Goal: Transaction & Acquisition: Purchase product/service

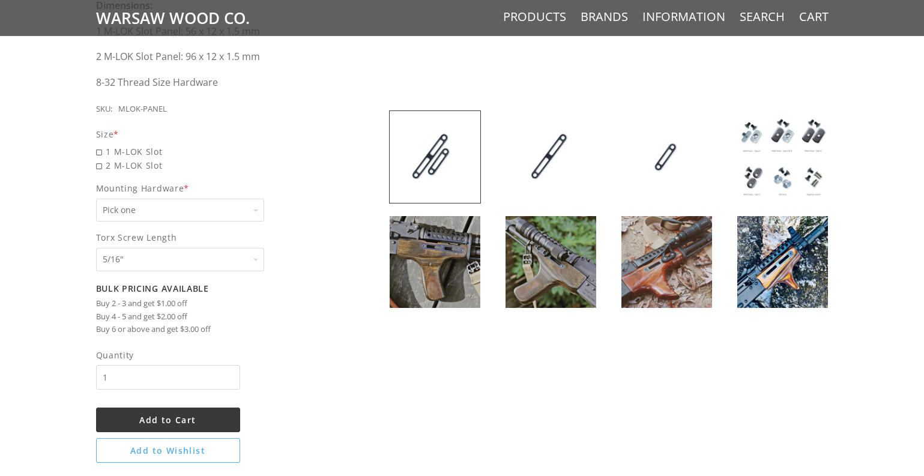
scroll to position [901, 0]
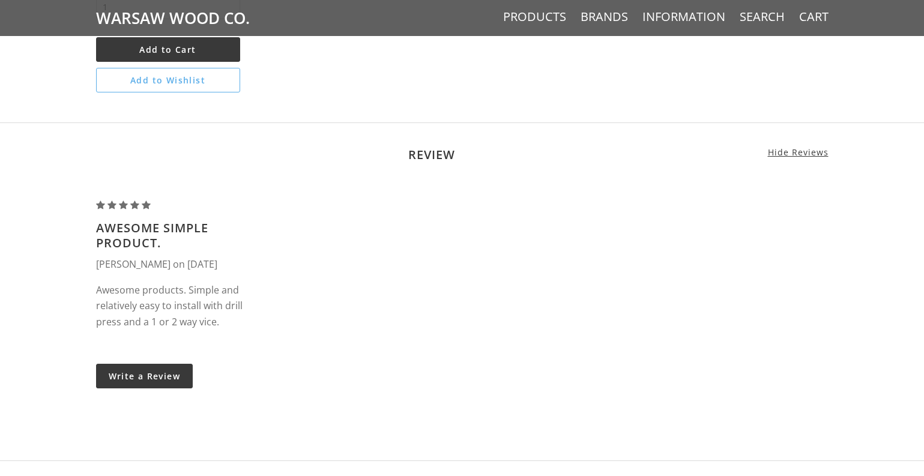
click at [169, 10] on span "Warsaw Wood Co." at bounding box center [173, 18] width 154 height 36
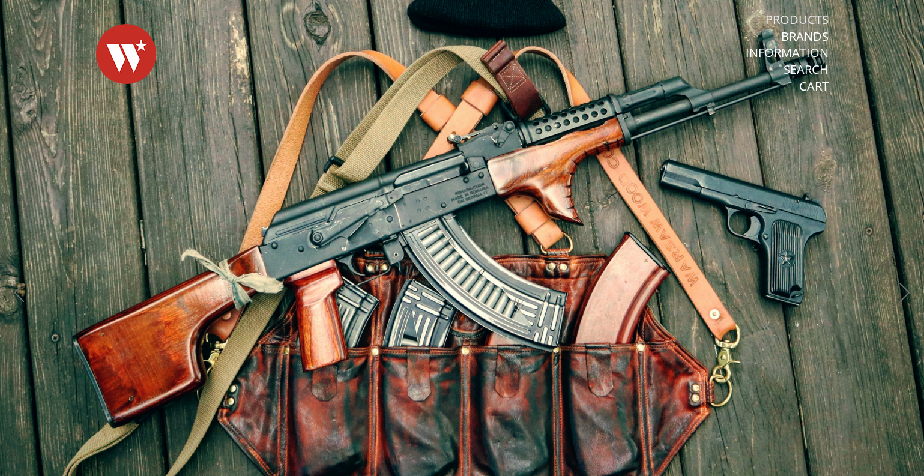
click at [804, 16] on link "Products" at bounding box center [797, 20] width 63 height 16
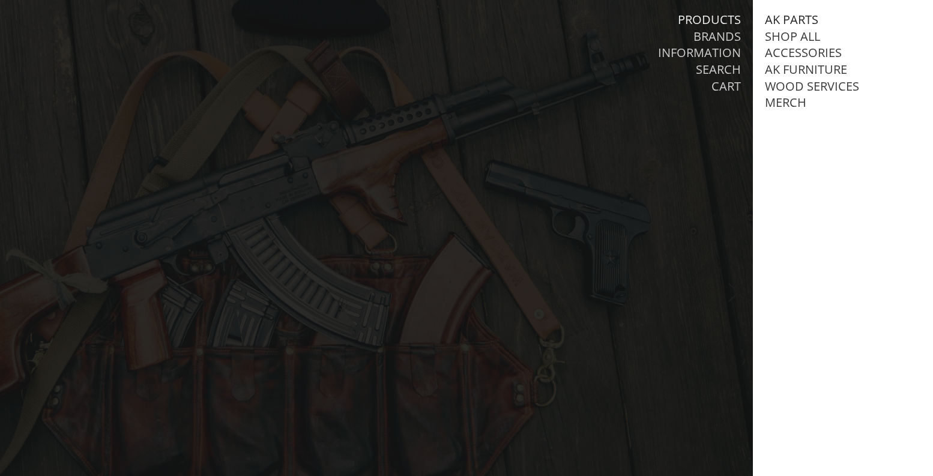
click at [800, 17] on link "AK Parts" at bounding box center [791, 20] width 53 height 16
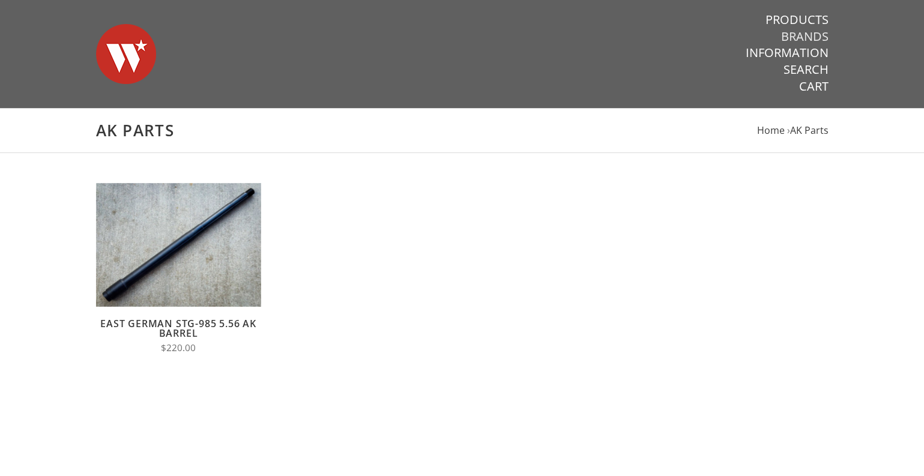
click at [801, 37] on link "Brands" at bounding box center [804, 37] width 47 height 16
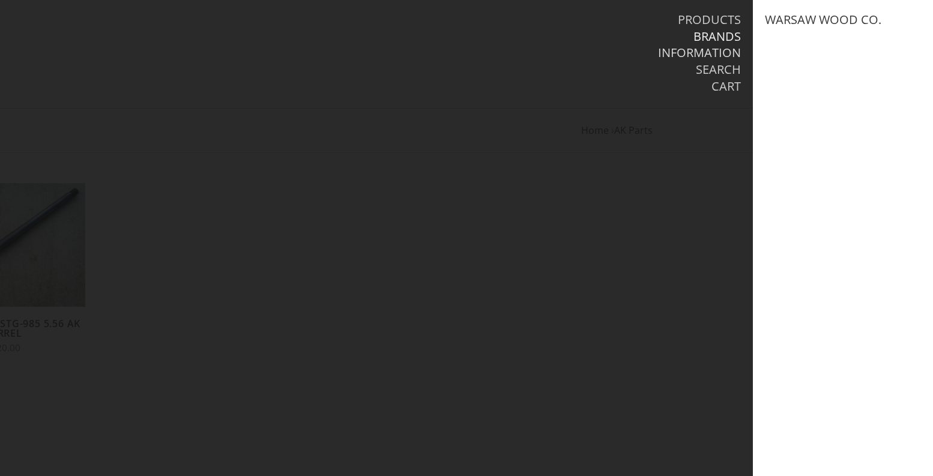
click at [728, 49] on link "Information" at bounding box center [699, 53] width 83 height 16
click at [719, 67] on link "Search" at bounding box center [718, 70] width 45 height 16
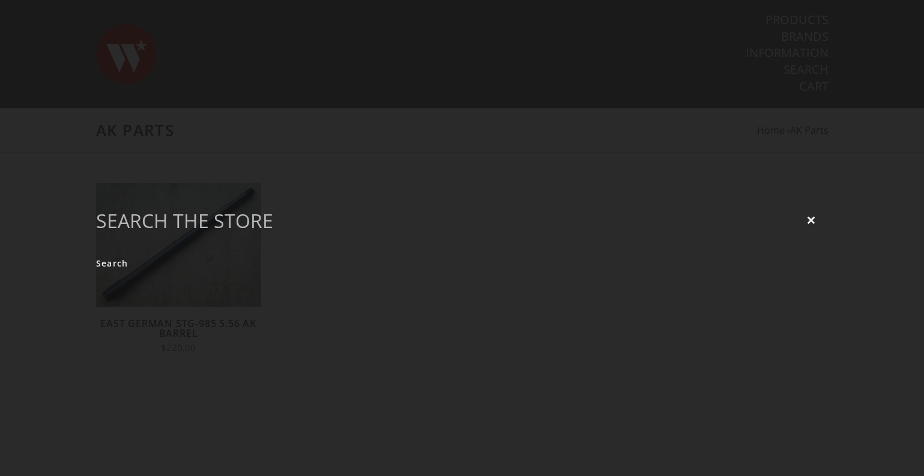
click at [673, 115] on div "Close Search" at bounding box center [462, 238] width 924 height 476
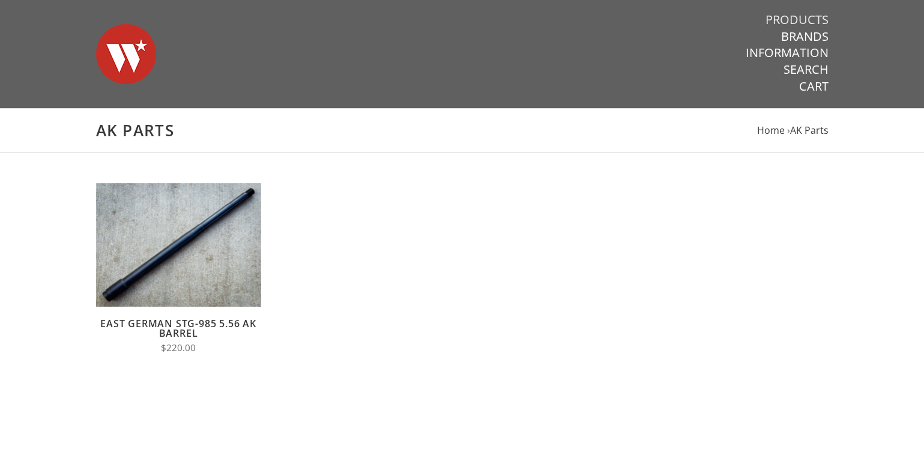
click at [804, 19] on link "Products" at bounding box center [797, 20] width 63 height 16
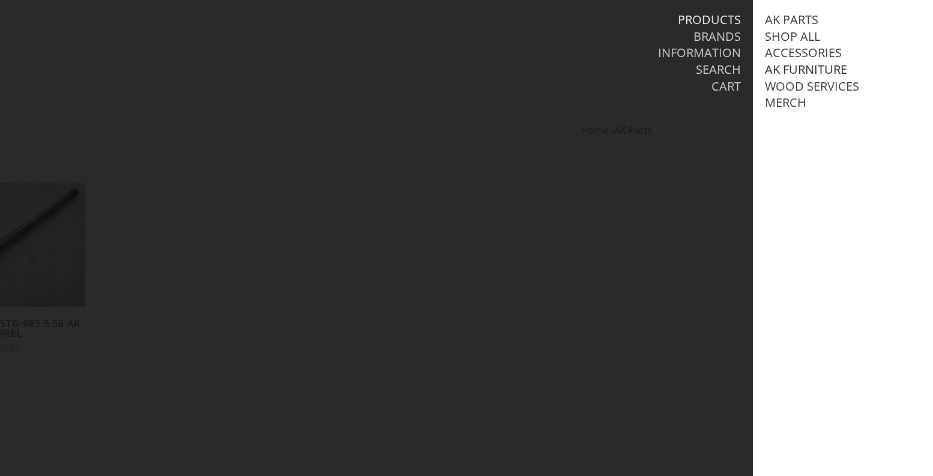
click at [791, 69] on link "AK Furniture" at bounding box center [806, 70] width 82 height 16
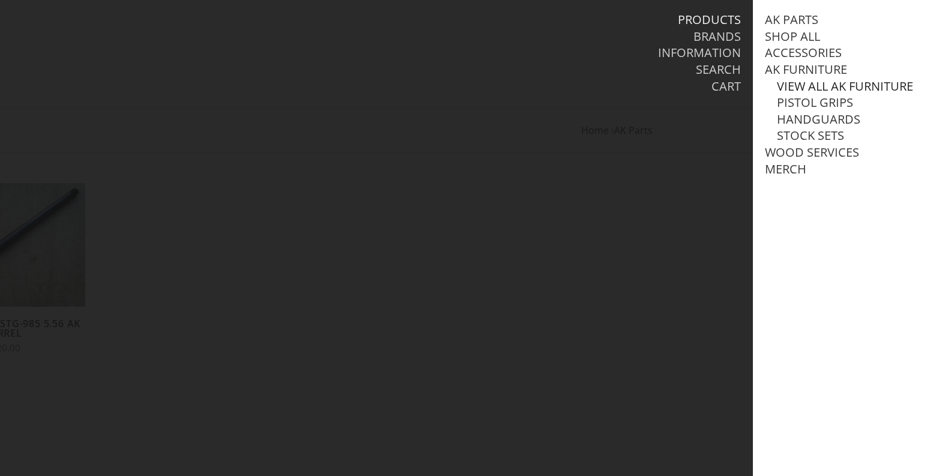
click at [790, 83] on link "View all AK Furniture" at bounding box center [845, 87] width 136 height 16
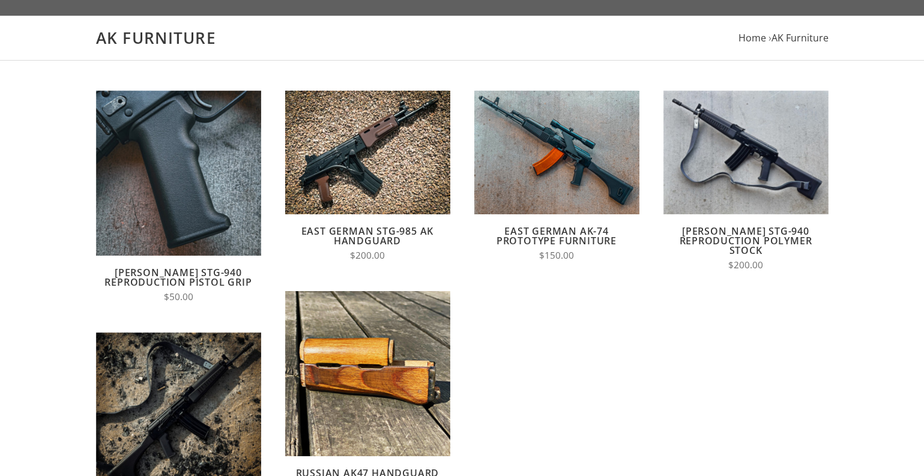
scroll to position [120, 0]
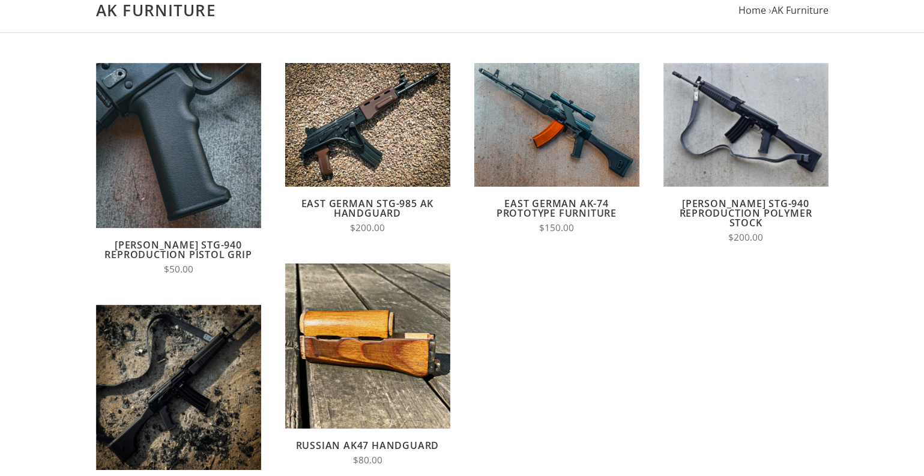
click at [862, 200] on main "AK Furniture Home › AK Furniture Quick View Add to Cart Compare [PERSON_NAME] S…" at bounding box center [462, 321] width 924 height 667
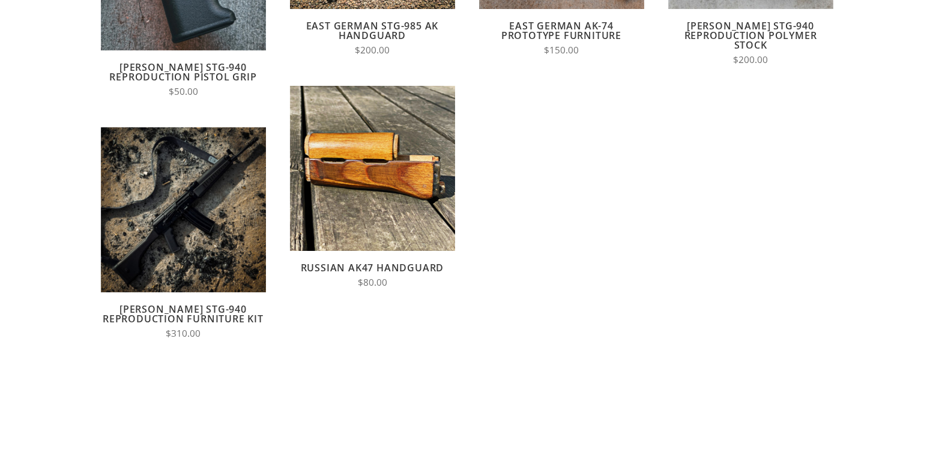
scroll to position [0, 0]
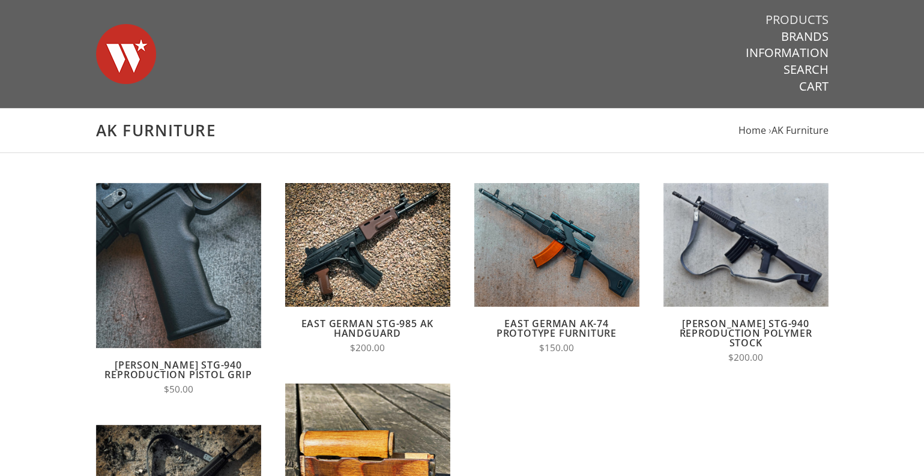
click at [809, 16] on link "Products" at bounding box center [797, 20] width 63 height 16
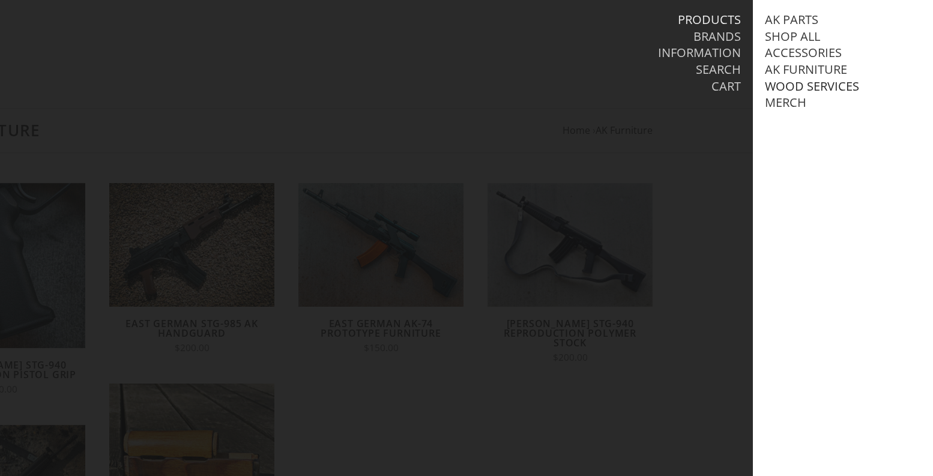
click at [812, 83] on link "Wood Services" at bounding box center [812, 87] width 94 height 16
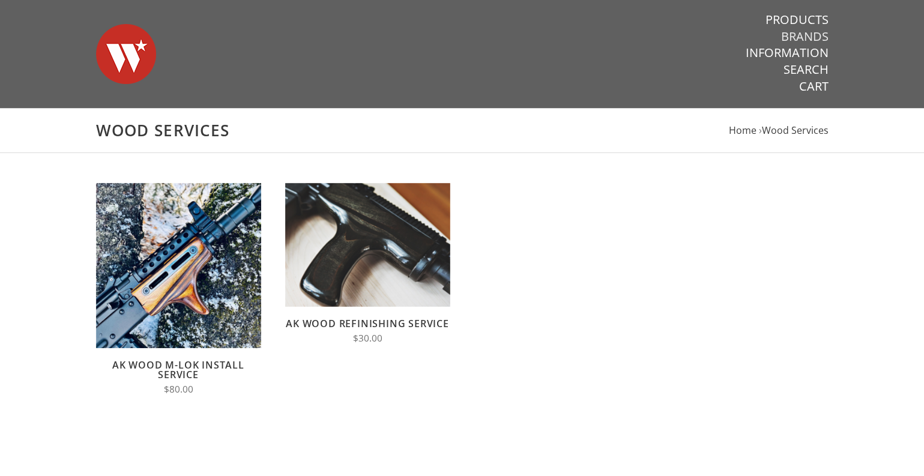
click at [813, 37] on link "Brands" at bounding box center [804, 37] width 47 height 16
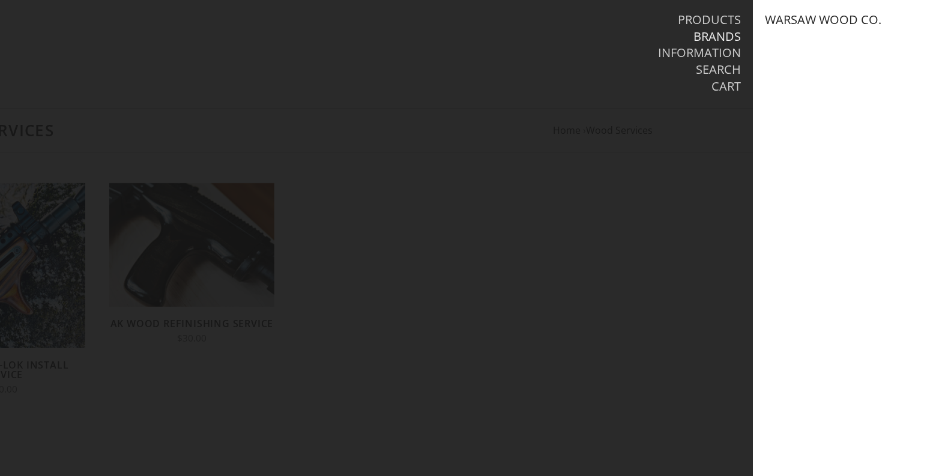
click at [811, 20] on link "Warsaw Wood Co." at bounding box center [823, 20] width 116 height 16
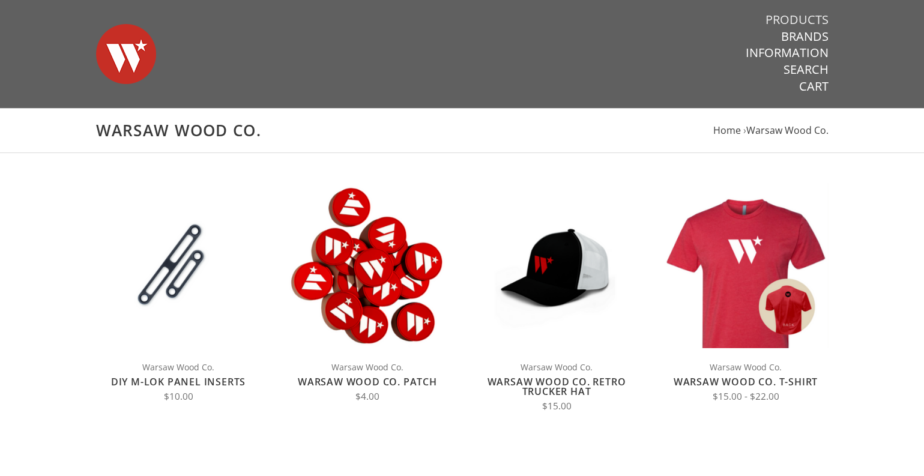
click at [800, 18] on link "Products" at bounding box center [797, 20] width 63 height 16
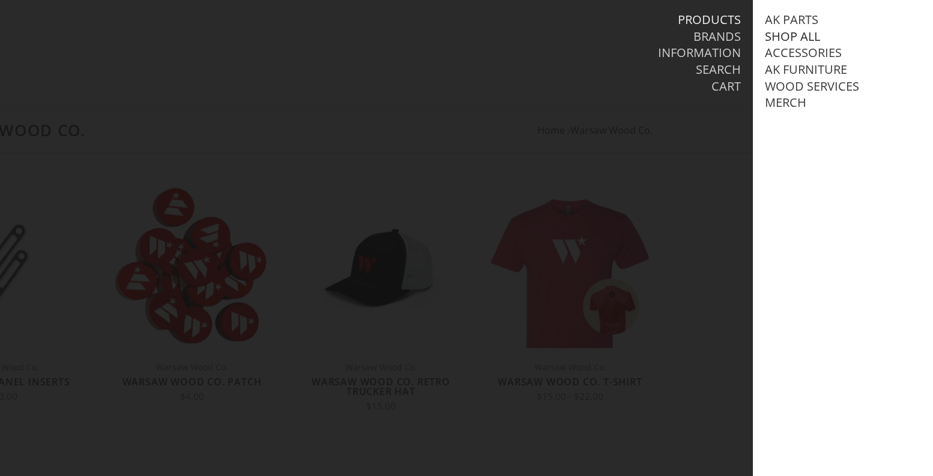
click at [788, 37] on link "Shop All" at bounding box center [792, 37] width 55 height 16
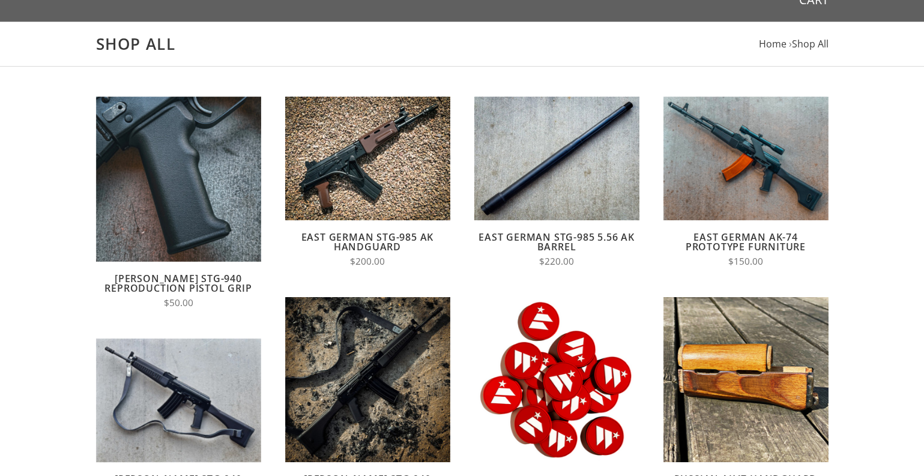
scroll to position [60, 0]
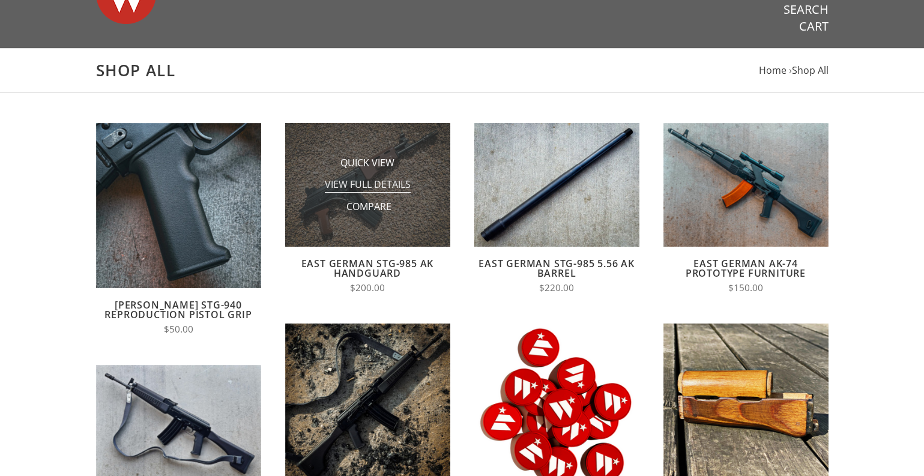
click at [399, 181] on span "View Full Details" at bounding box center [368, 185] width 86 height 15
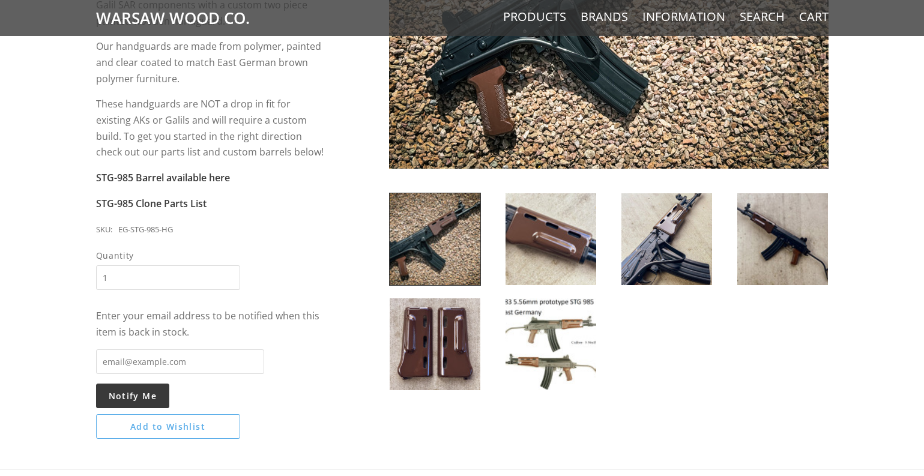
scroll to position [300, 0]
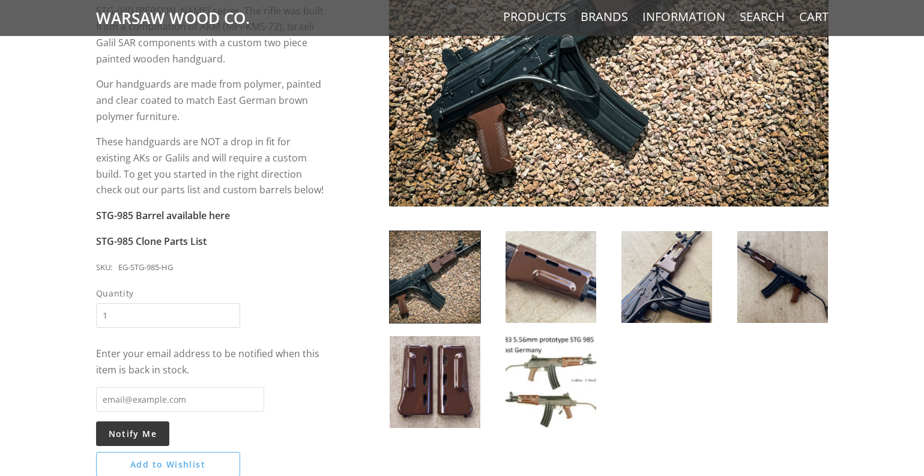
click at [654, 325] on div at bounding box center [609, 336] width 464 height 210
click at [595, 298] on img at bounding box center [551, 277] width 91 height 92
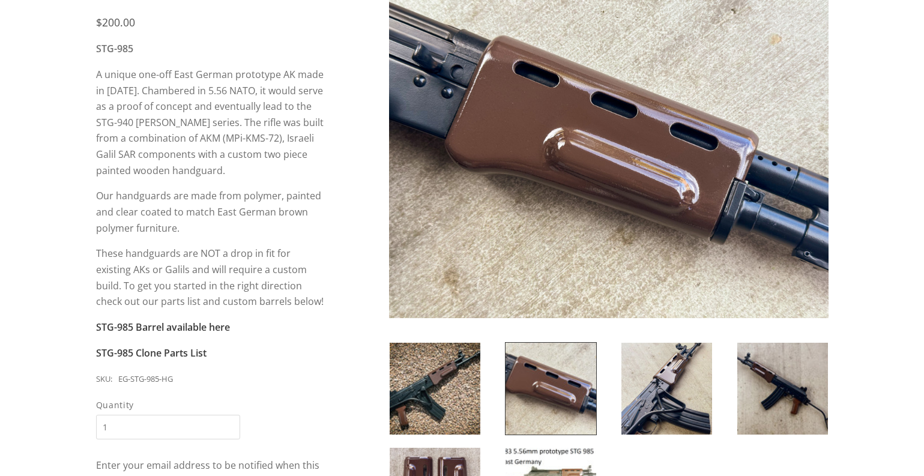
scroll to position [180, 0]
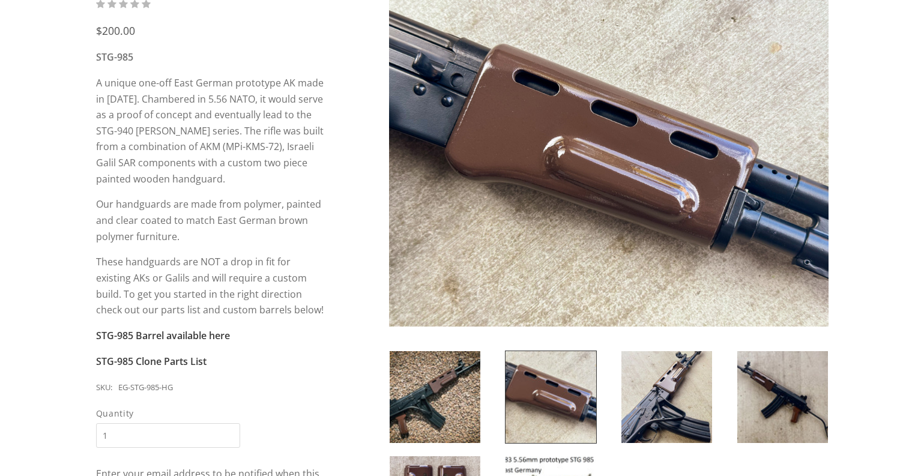
click at [860, 204] on div "$200.00 STG-985 A unique one-off East German prototype AK made in [DATE]. Chamb…" at bounding box center [462, 300] width 924 height 655
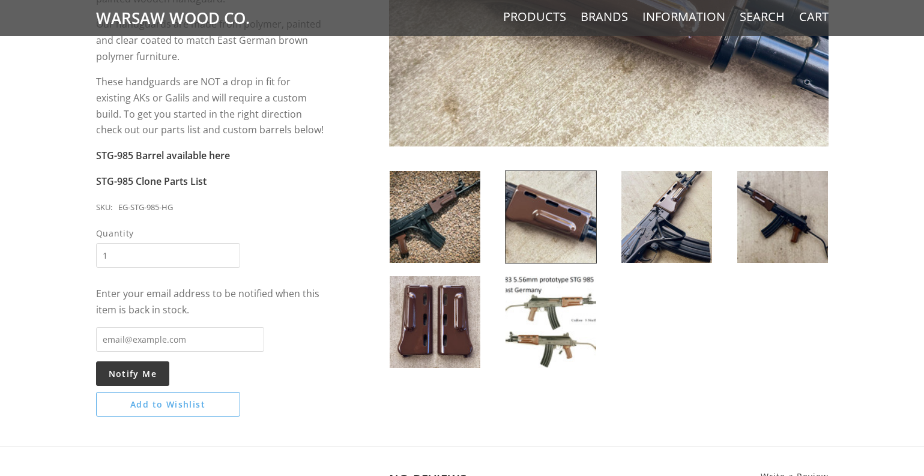
scroll to position [356, 0]
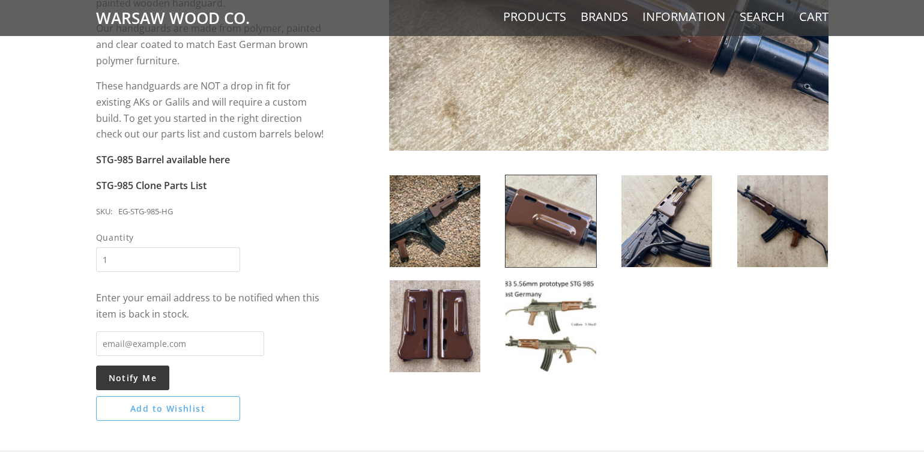
click at [575, 330] on img at bounding box center [551, 326] width 91 height 92
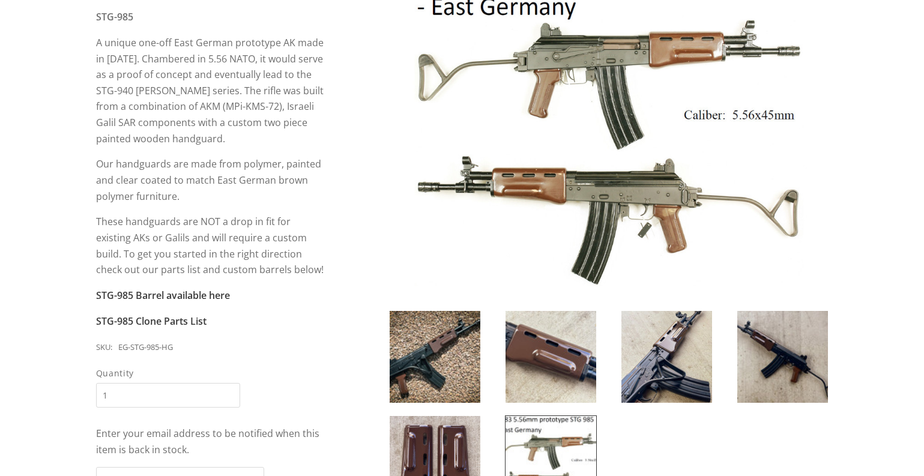
scroll to position [236, 0]
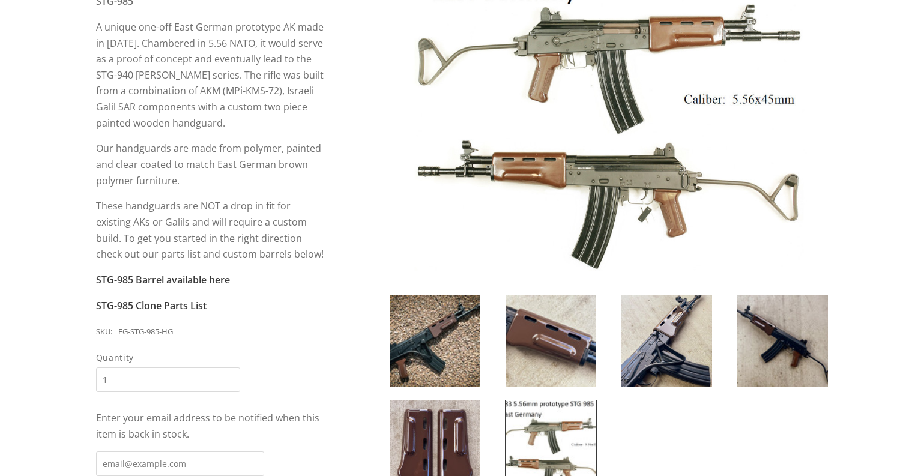
click at [787, 346] on img at bounding box center [782, 341] width 91 height 92
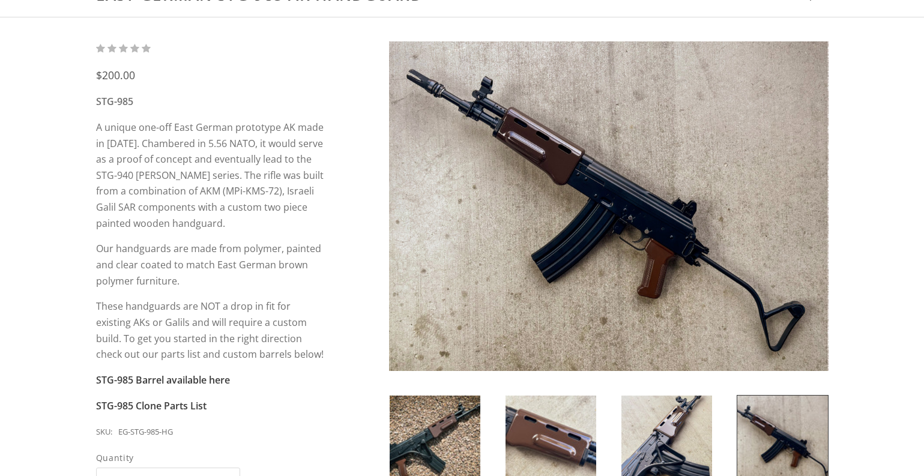
scroll to position [0, 0]
